Goal: Check status: Check status

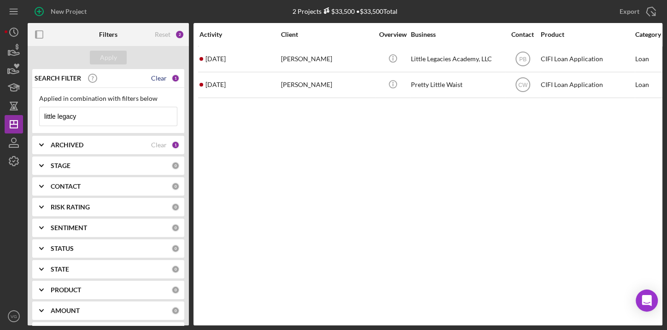
click at [155, 78] on div "Clear" at bounding box center [159, 78] width 16 height 7
click at [117, 59] on button "Apply" at bounding box center [108, 58] width 37 height 14
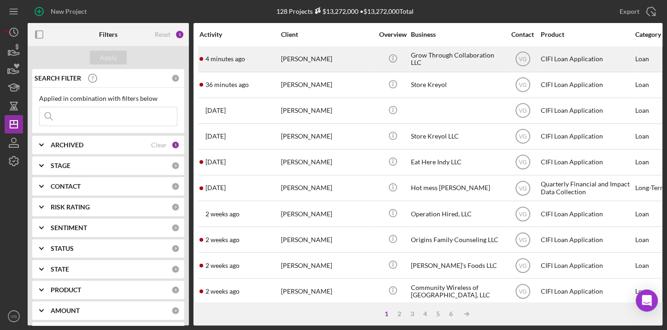
click at [311, 60] on div "[PERSON_NAME]" at bounding box center [327, 59] width 92 height 24
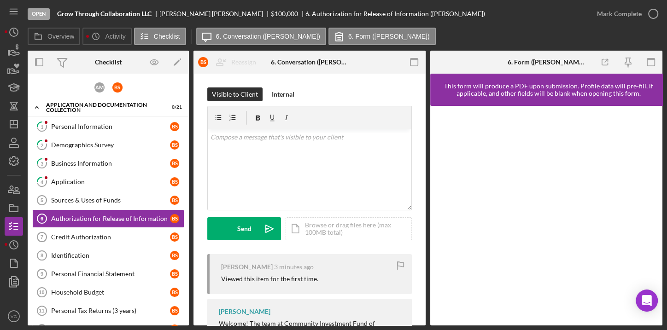
scroll to position [16, 0]
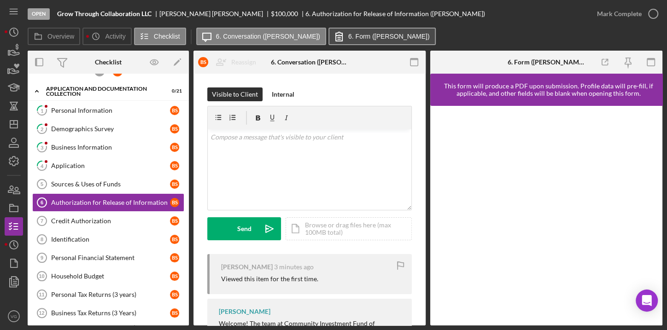
click at [360, 39] on label "6. Form ([PERSON_NAME])" at bounding box center [389, 36] width 82 height 7
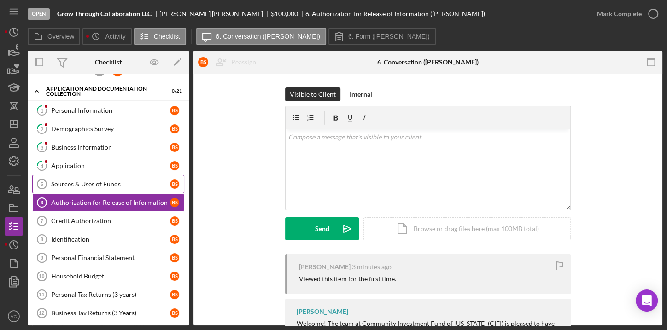
click at [87, 182] on div "Sources & Uses of Funds" at bounding box center [110, 184] width 119 height 7
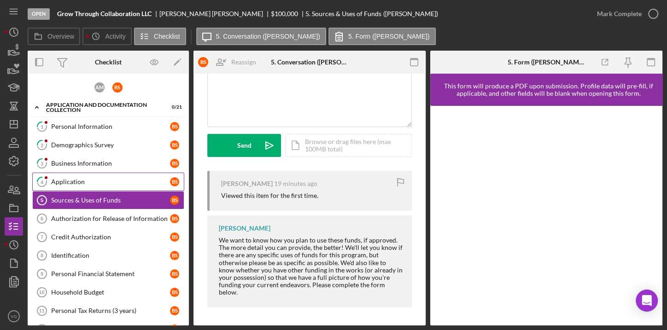
click at [88, 178] on div "Application" at bounding box center [110, 181] width 119 height 7
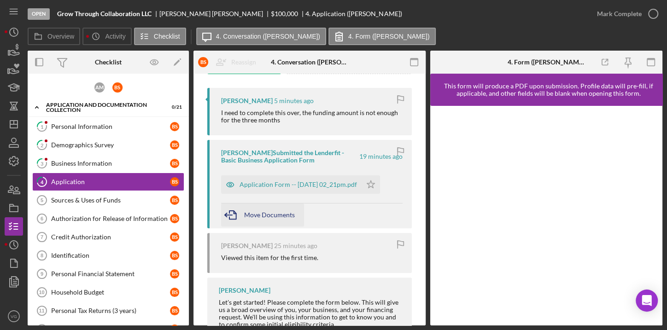
scroll to position [167, 0]
click at [278, 184] on div "Application Form -- [DATE] 02_21pm.pdf" at bounding box center [299, 183] width 118 height 7
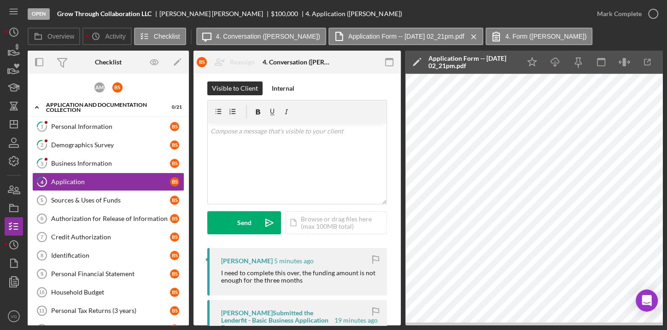
scroll to position [0, 0]
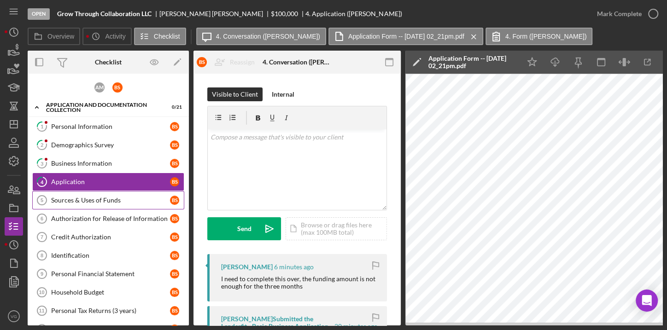
click at [100, 200] on div "Sources & Uses of Funds" at bounding box center [110, 200] width 119 height 7
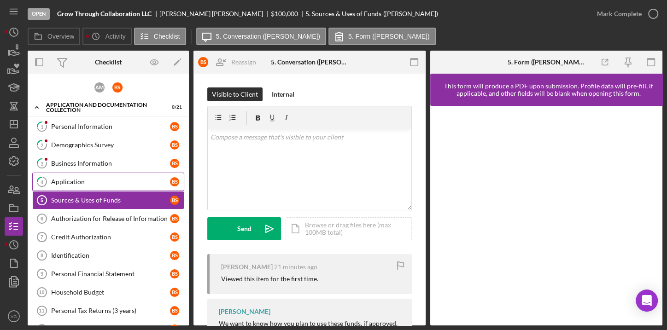
click at [79, 185] on link "4 Application B S" at bounding box center [108, 182] width 152 height 18
